Goal: Task Accomplishment & Management: Manage account settings

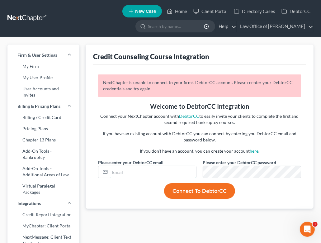
type input "[PERSON_NAME][EMAIL_ADDRESS][DOMAIN_NAME]"
click at [182, 192] on button "Connect to DebtorCC" at bounding box center [199, 191] width 71 height 16
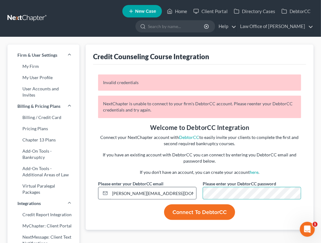
click at [181, 195] on div "Invalid credentials [SECURITY_DATA] is unable to connect to your firm's DebtorC…" at bounding box center [199, 146] width 209 height 145
click at [183, 210] on button "Connect to DebtorCC" at bounding box center [199, 212] width 71 height 16
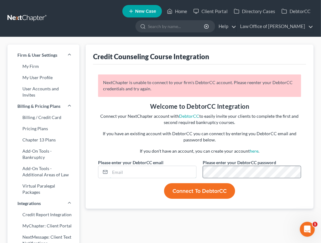
type input "[PERSON_NAME][EMAIL_ADDRESS][DOMAIN_NAME]"
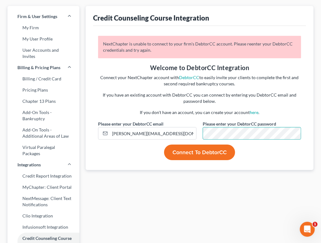
scroll to position [40, 0]
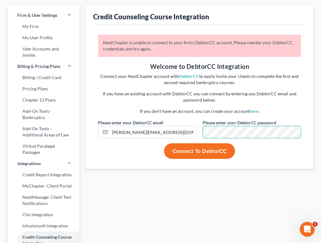
click at [211, 152] on button "Connect to DebtorCC" at bounding box center [199, 151] width 71 height 16
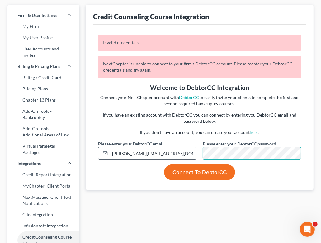
click at [188, 153] on div "Invalid credentials [SECURITY_DATA] is unable to connect to your firm's DebtorC…" at bounding box center [199, 107] width 209 height 145
click at [198, 169] on button "Connect to DebtorCC" at bounding box center [199, 172] width 71 height 16
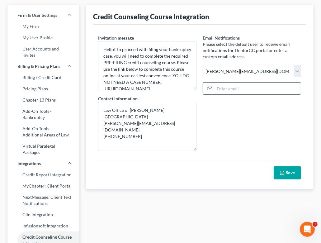
click at [231, 89] on input "email" at bounding box center [258, 89] width 86 height 12
type input "[EMAIL_ADDRESS][DOMAIN_NAME]"
click at [277, 172] on button "Save" at bounding box center [287, 172] width 27 height 13
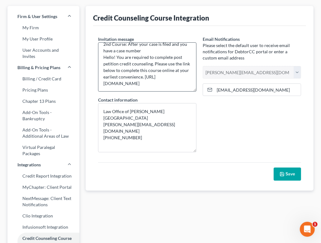
scroll to position [72, 0]
click at [278, 174] on button "Save" at bounding box center [287, 174] width 27 height 13
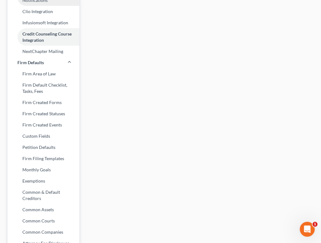
scroll to position [244, 0]
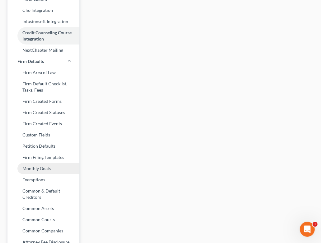
click at [30, 163] on link "Monthly Goals" at bounding box center [43, 168] width 72 height 11
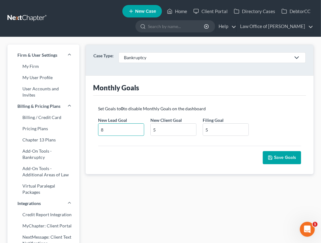
drag, startPoint x: 103, startPoint y: 127, endPoint x: 98, endPoint y: 128, distance: 5.6
click at [98, 128] on div "New Lead Goal * 8" at bounding box center [121, 126] width 52 height 19
type input "15"
click at [157, 129] on input "5" at bounding box center [173, 130] width 45 height 12
type input "15"
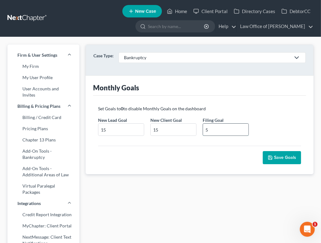
drag, startPoint x: 209, startPoint y: 128, endPoint x: 206, endPoint y: 128, distance: 3.1
click at [206, 128] on input "5" at bounding box center [225, 130] width 45 height 12
type input "10"
click at [277, 155] on button "Save Goals" at bounding box center [282, 157] width 38 height 13
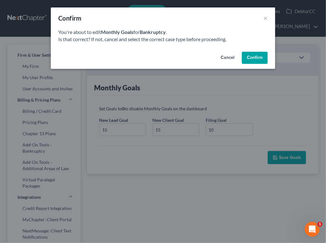
click at [258, 58] on button "Confirm" at bounding box center [255, 58] width 26 height 12
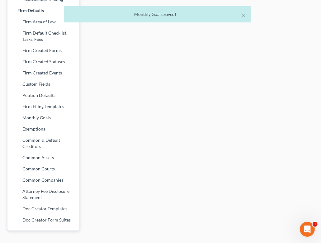
scroll to position [302, 0]
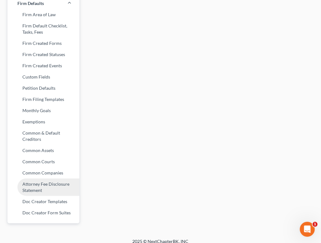
click at [30, 185] on link "Attorney Fee Disclosure Statement" at bounding box center [43, 187] width 72 height 17
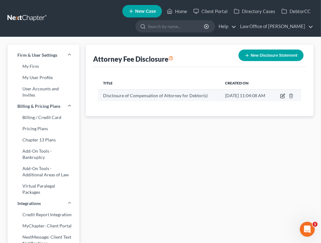
click at [283, 97] on icon "button" at bounding box center [283, 95] width 3 height 3
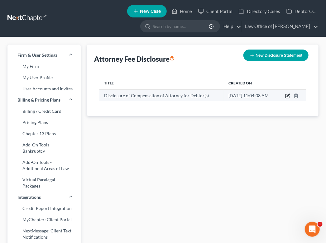
select select "8"
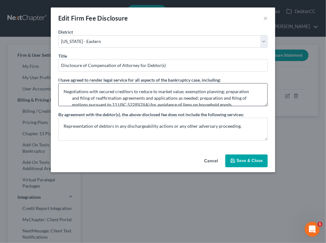
scroll to position [6, 0]
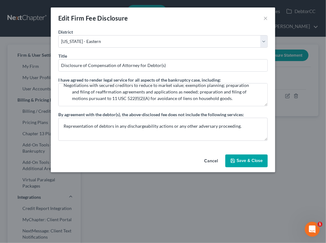
click at [209, 160] on button "Cancel" at bounding box center [211, 161] width 24 height 12
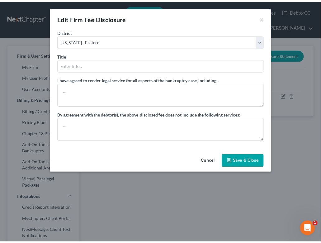
scroll to position [0, 0]
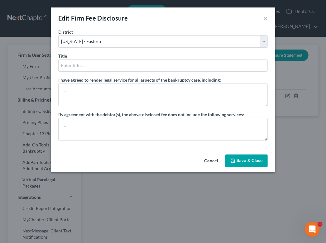
select select "?"
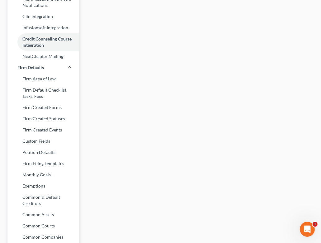
scroll to position [238, 0]
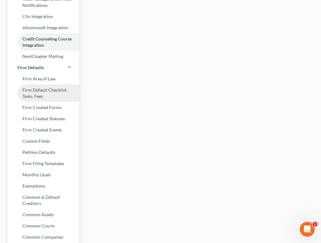
click at [41, 84] on link "Firm Default Checklist, Tasks, Fees" at bounding box center [43, 92] width 72 height 17
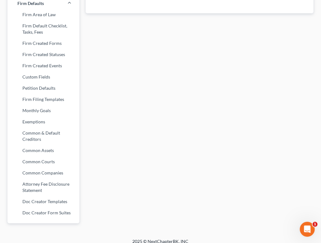
scroll to position [302, 0]
click at [32, 197] on link "Doc Creator Templates" at bounding box center [43, 201] width 72 height 11
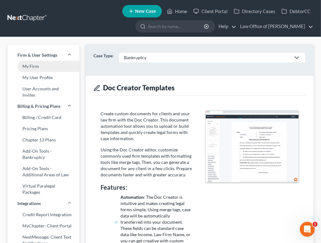
click at [29, 63] on link "My Firm" at bounding box center [43, 66] width 72 height 11
select select "29"
select select "4"
